Goal: Find specific page/section: Find specific page/section

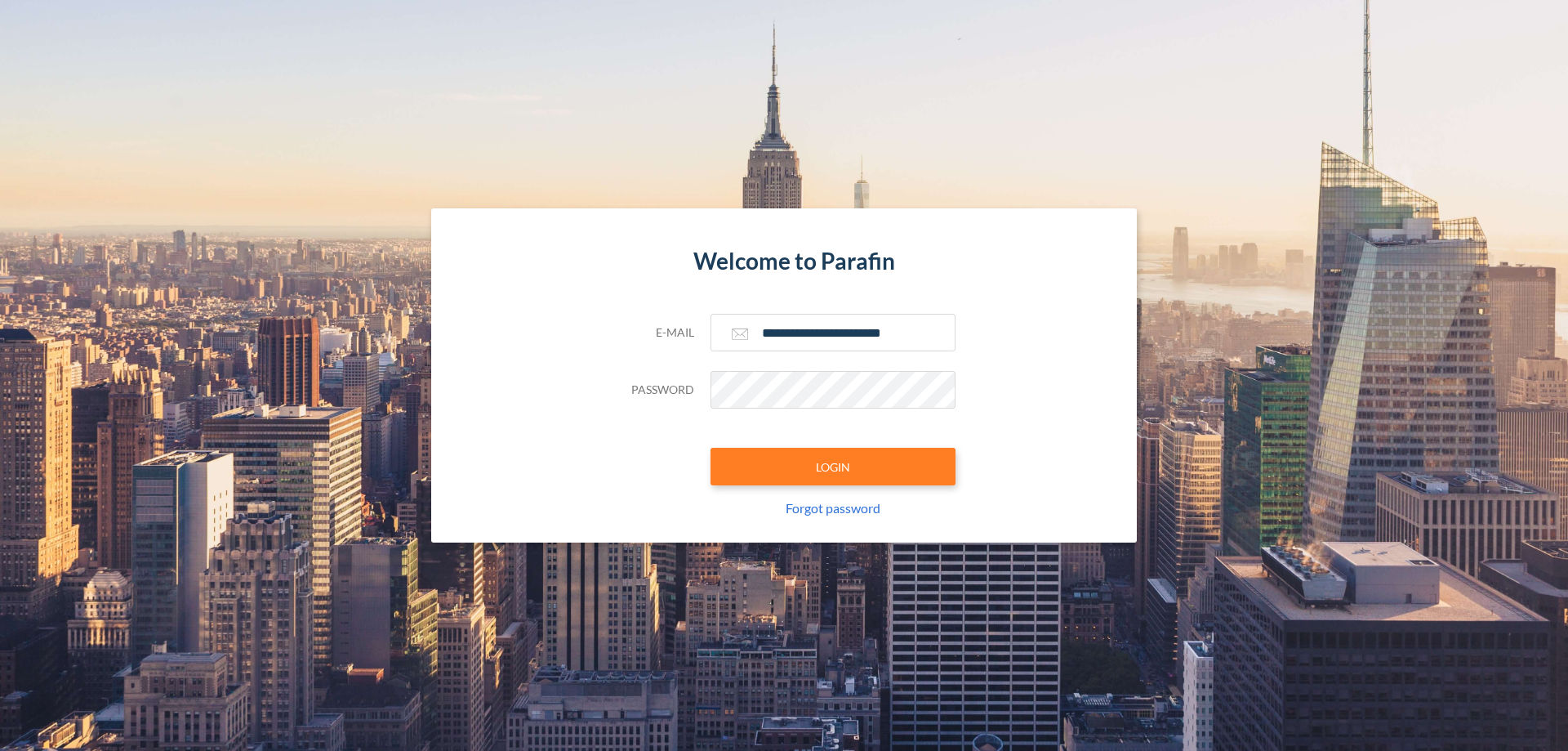
type input "**********"
click at [833, 466] on button "LOGIN" at bounding box center [833, 466] width 245 height 37
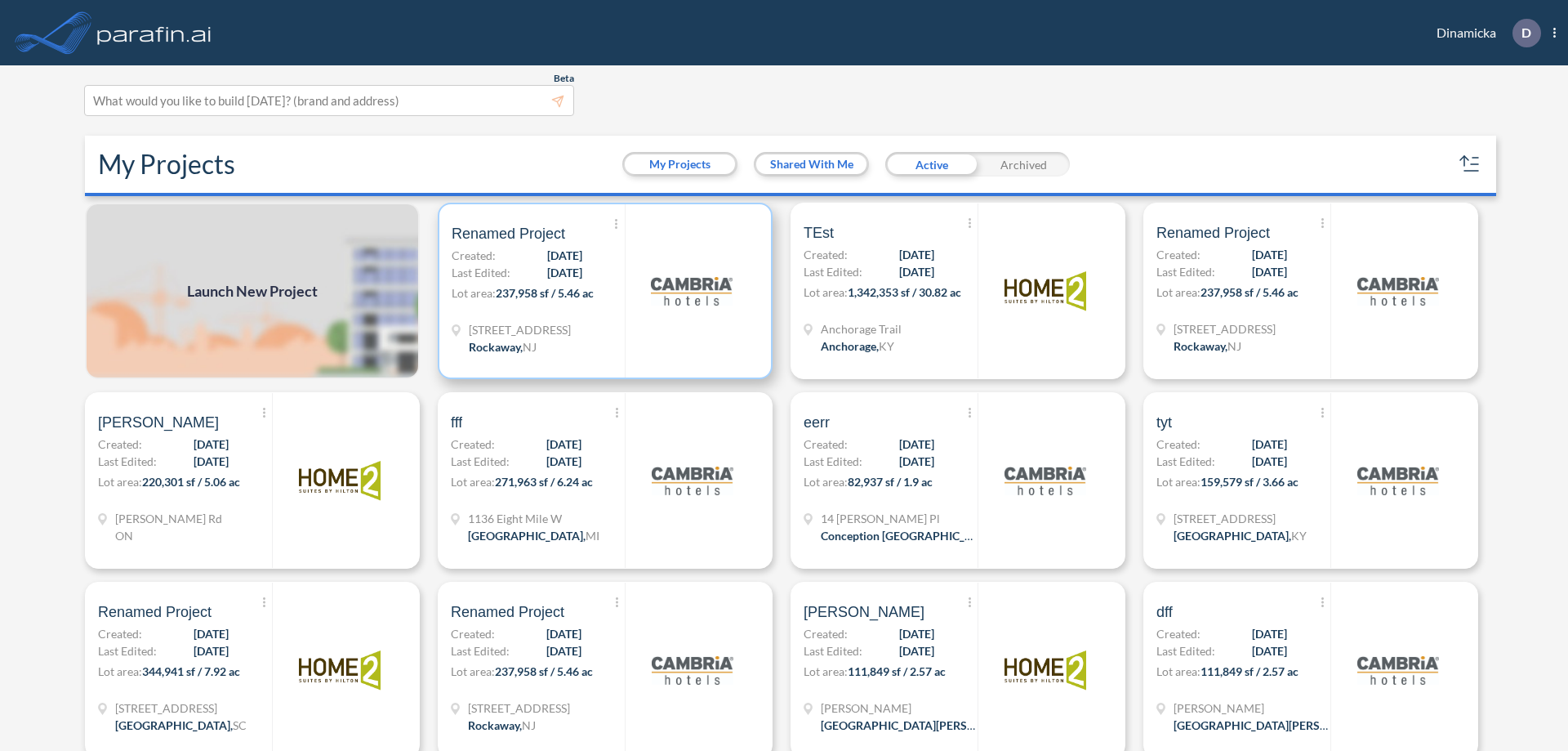
scroll to position [4, 0]
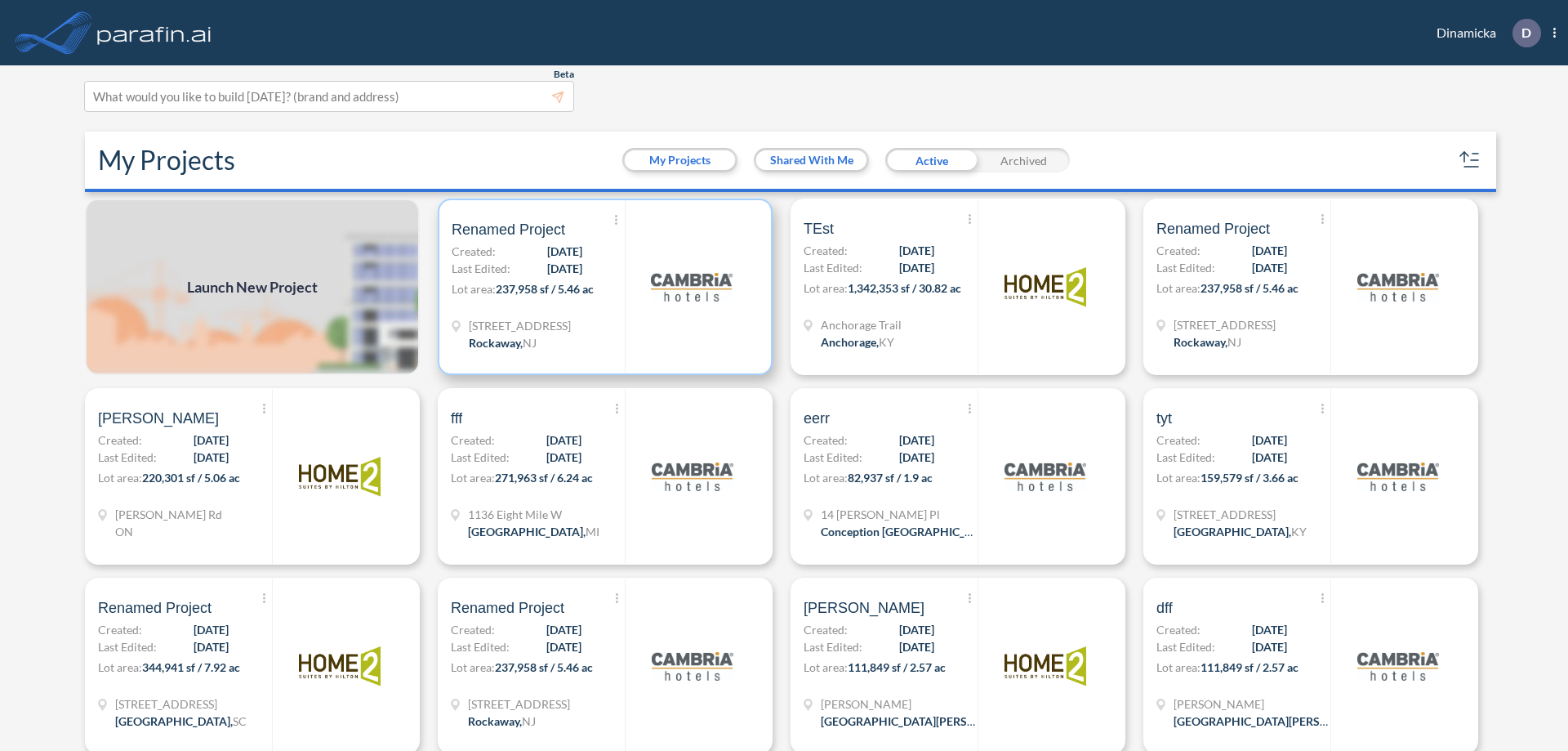
click at [602, 287] on p "Lot area: 237,958 sf / 5.46 ac" at bounding box center [538, 291] width 173 height 24
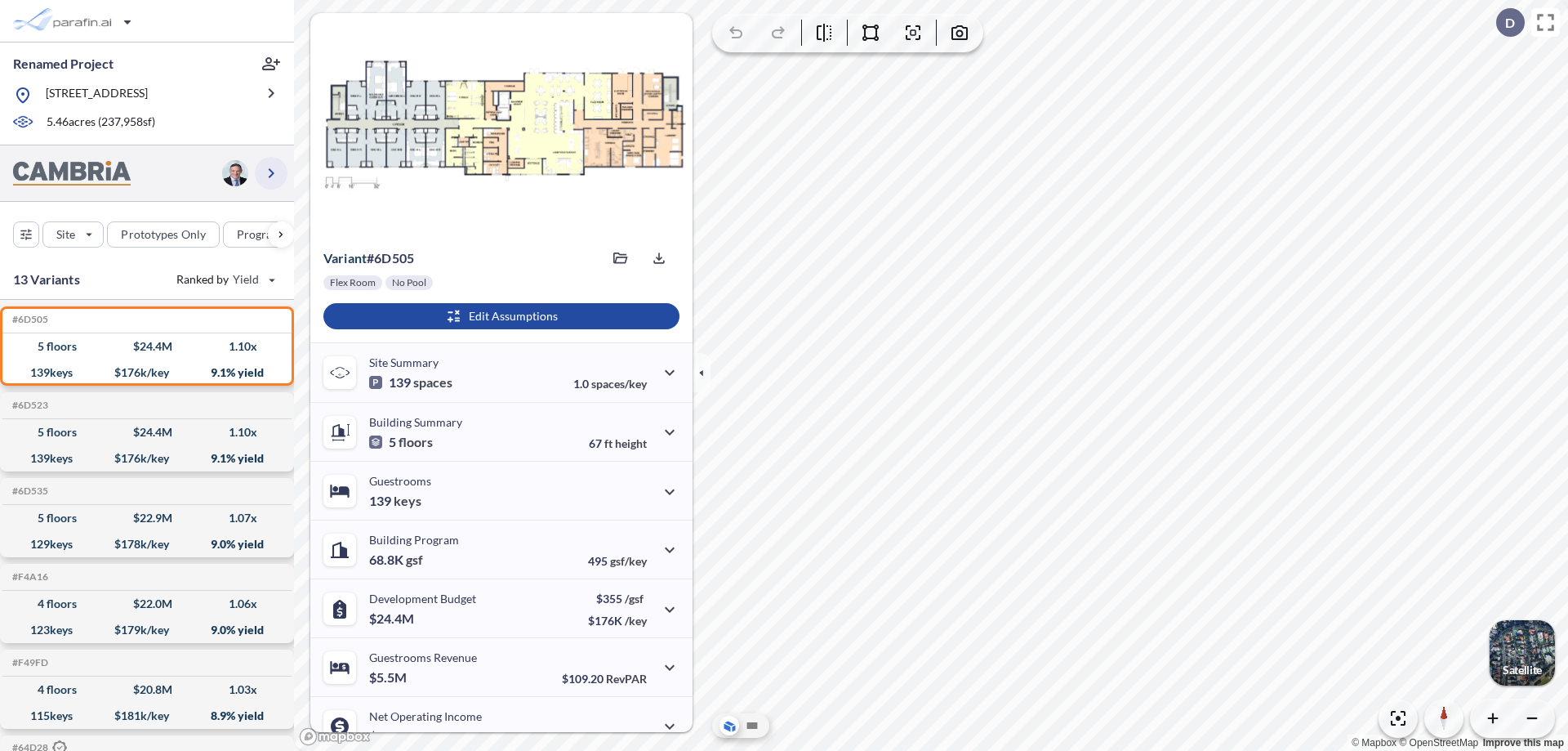
click at [271, 172] on icon "button" at bounding box center [271, 173] width 20 height 20
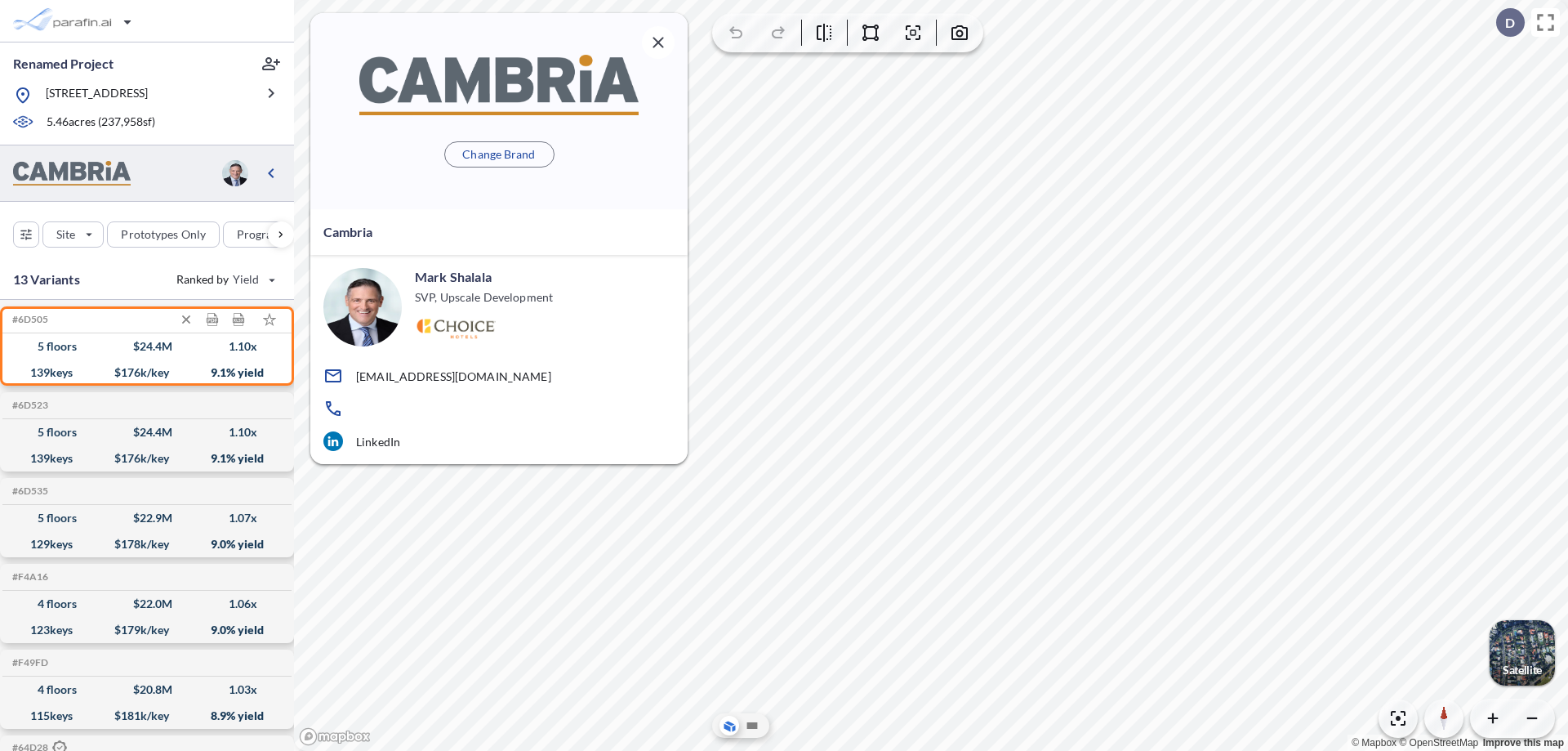
scroll to position [6, 0]
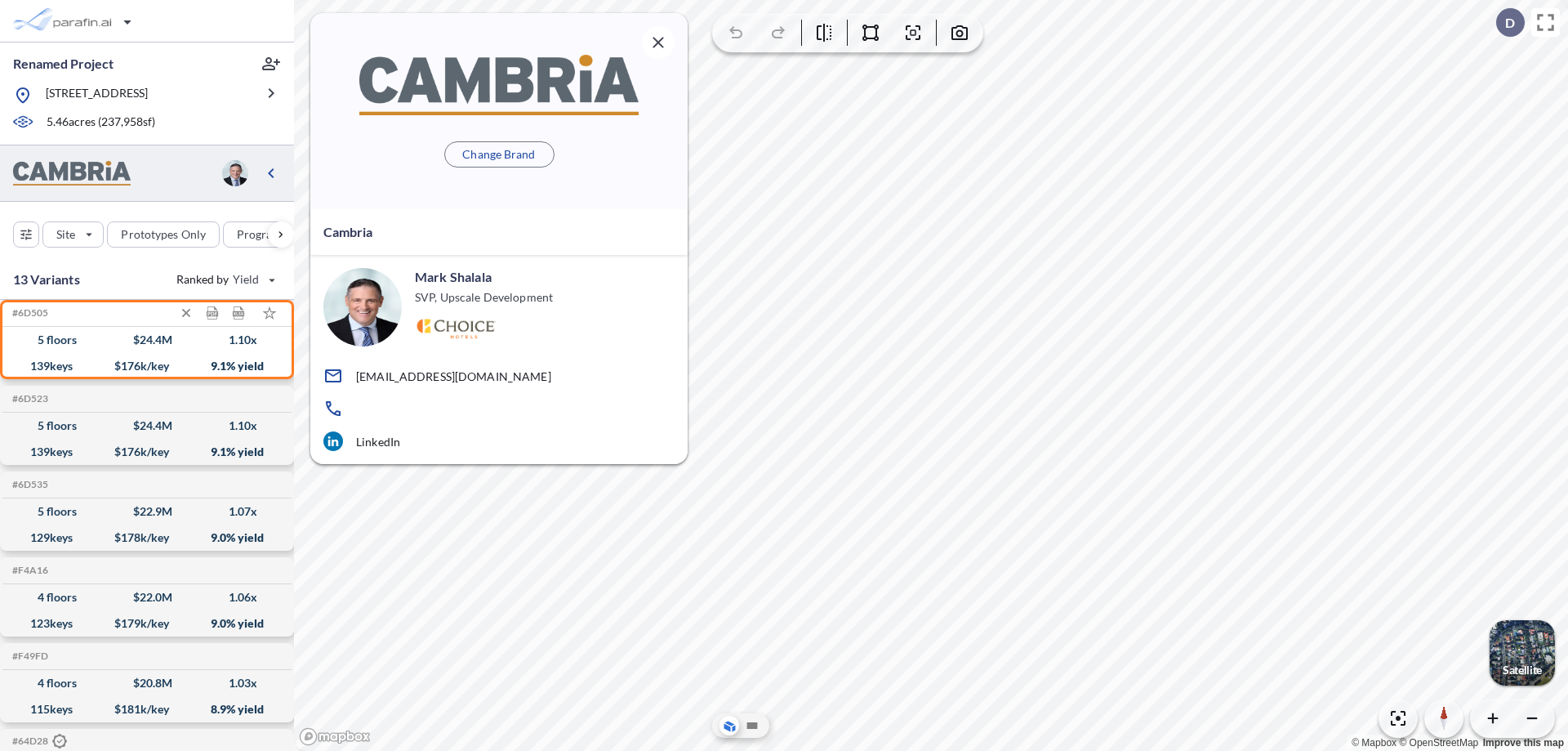
click at [147, 339] on div "$ 24.4 M" at bounding box center [152, 339] width 39 height 0
